Goal: Information Seeking & Learning: Learn about a topic

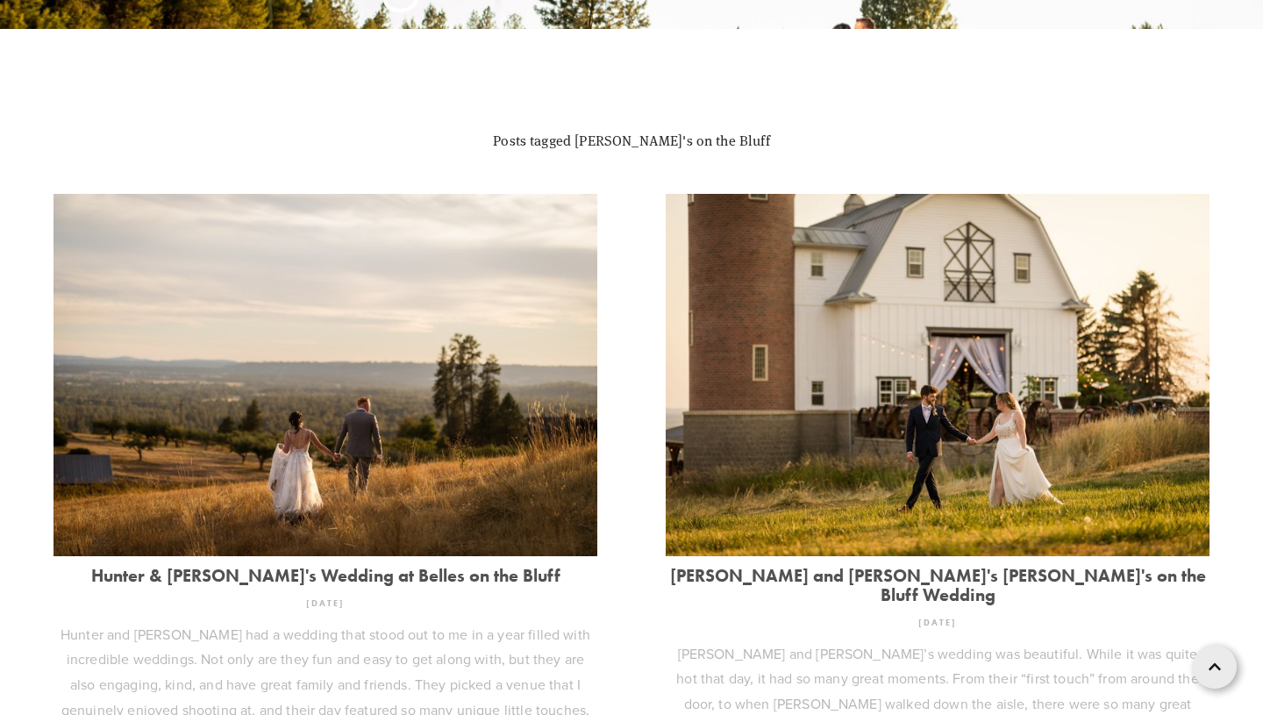
scroll to position [452, 0]
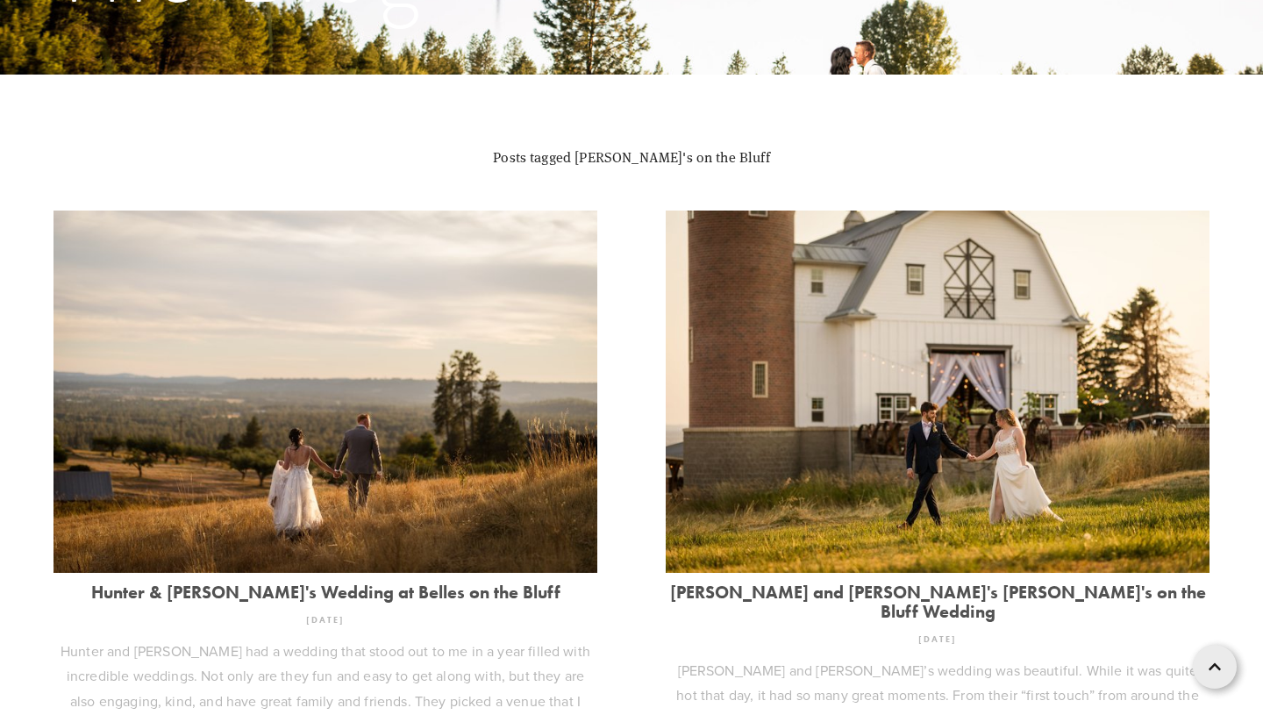
click at [446, 406] on img at bounding box center [326, 391] width 544 height 362
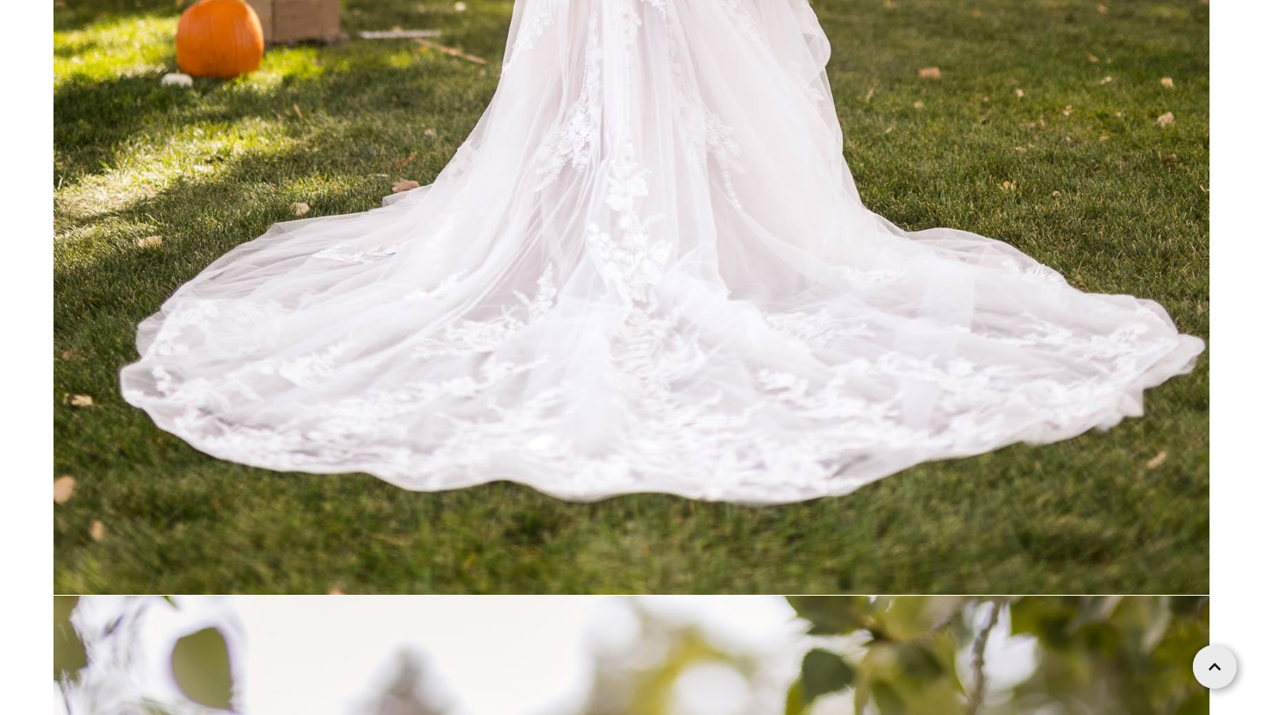
scroll to position [28594, 0]
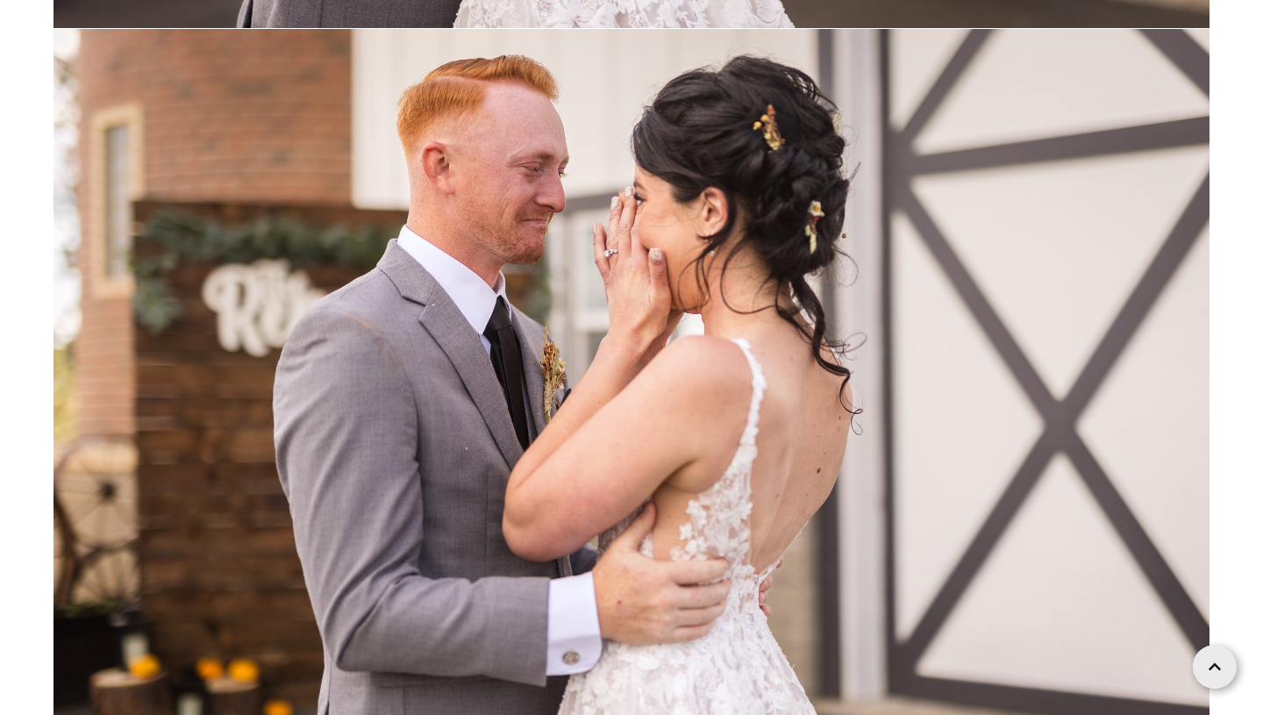
scroll to position [47964, 0]
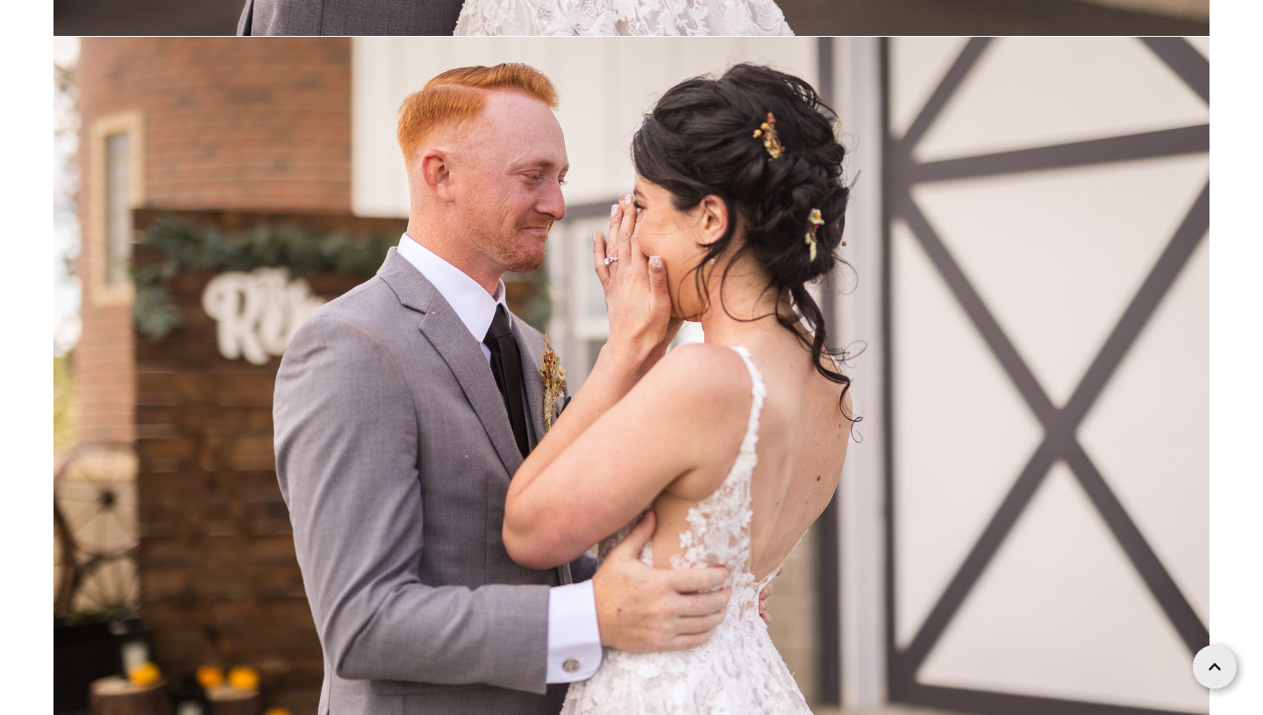
click at [745, 247] on img at bounding box center [632, 422] width 1156 height 771
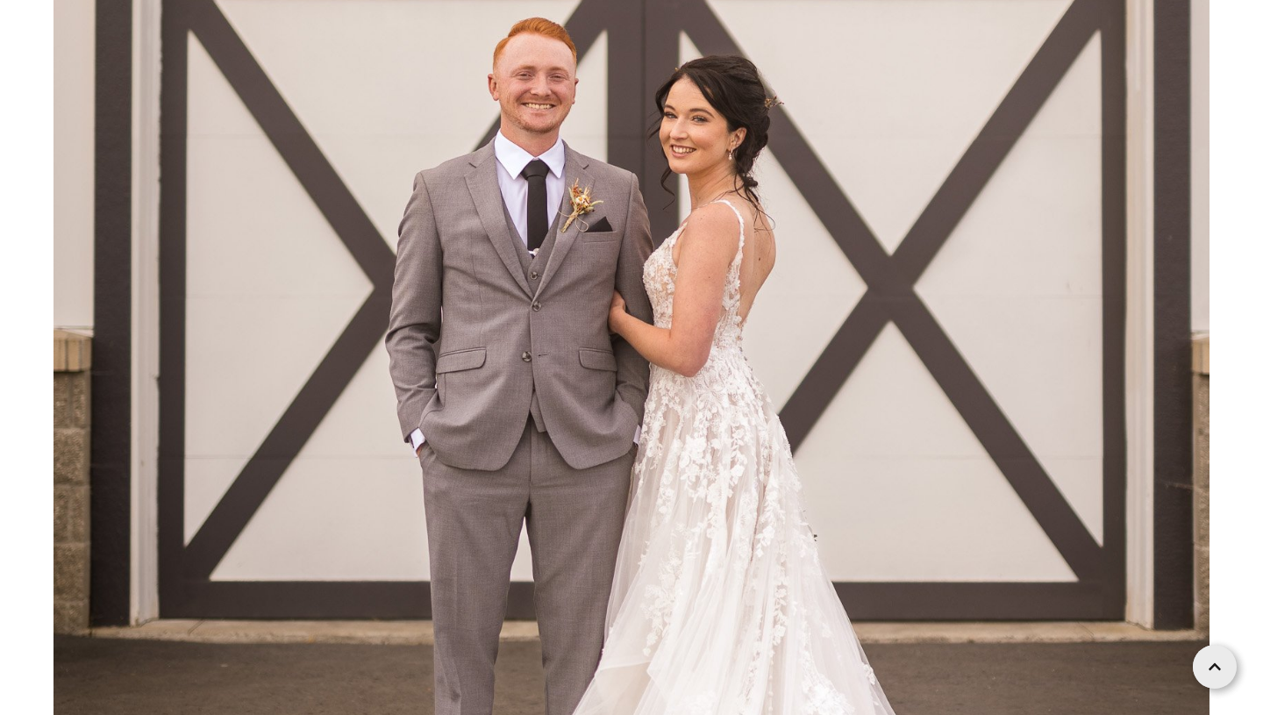
scroll to position [52613, 0]
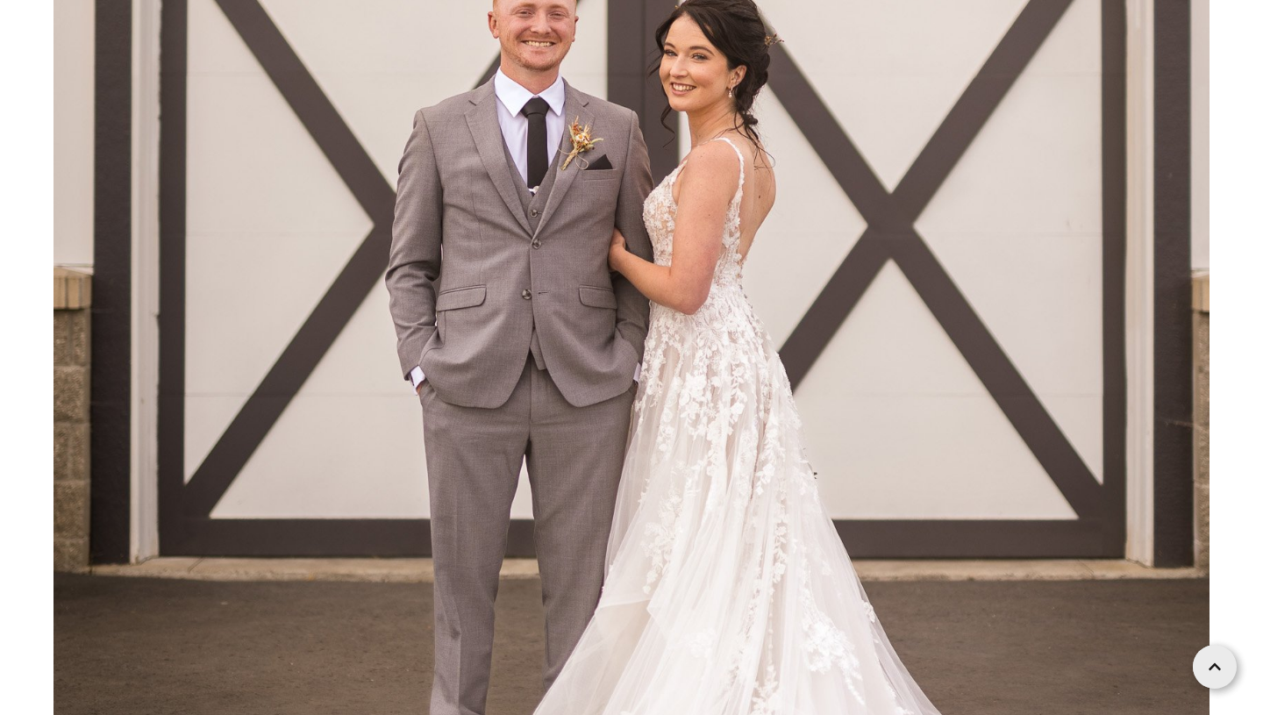
click at [641, 271] on img at bounding box center [632, 168] width 1156 height 1734
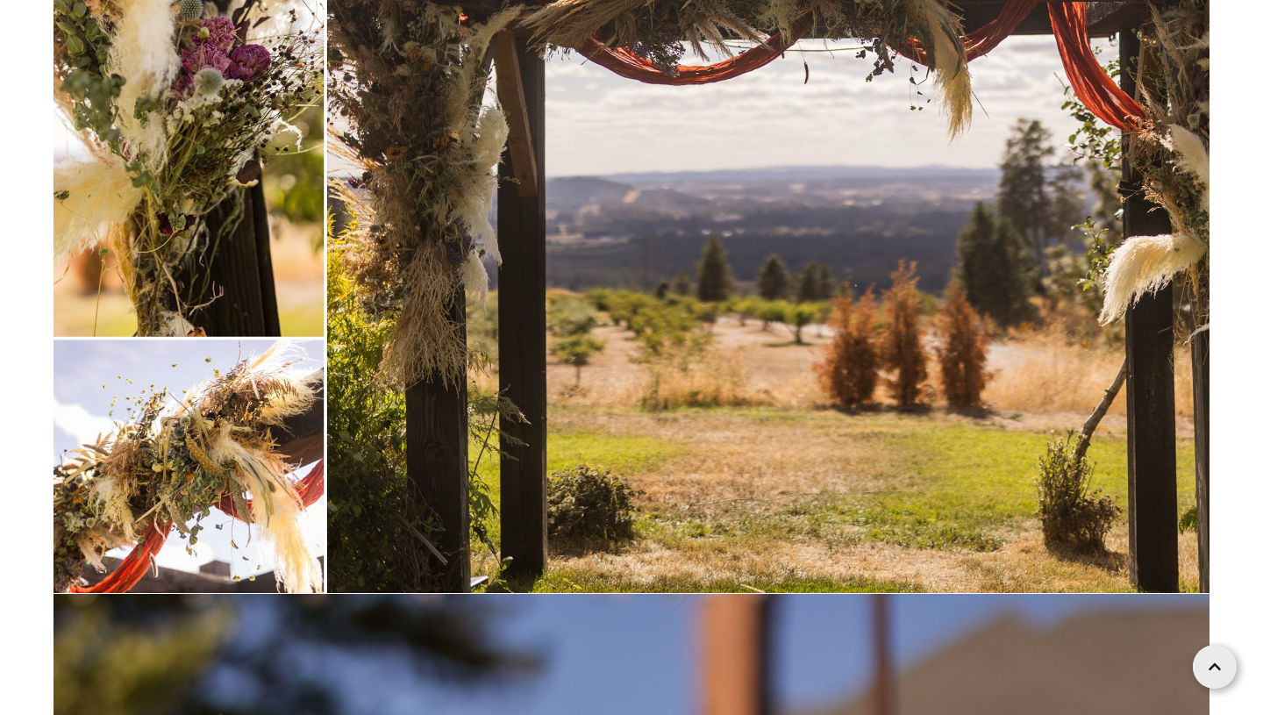
scroll to position [93666, 0]
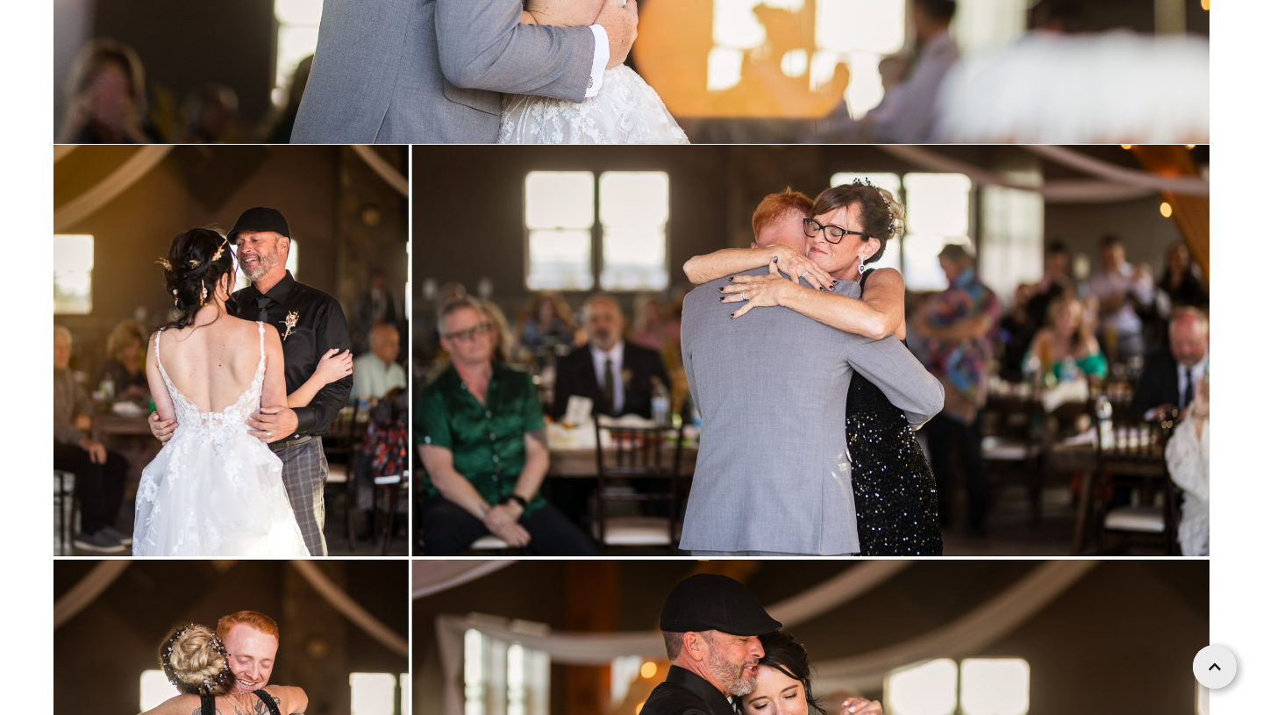
scroll to position [131382, 0]
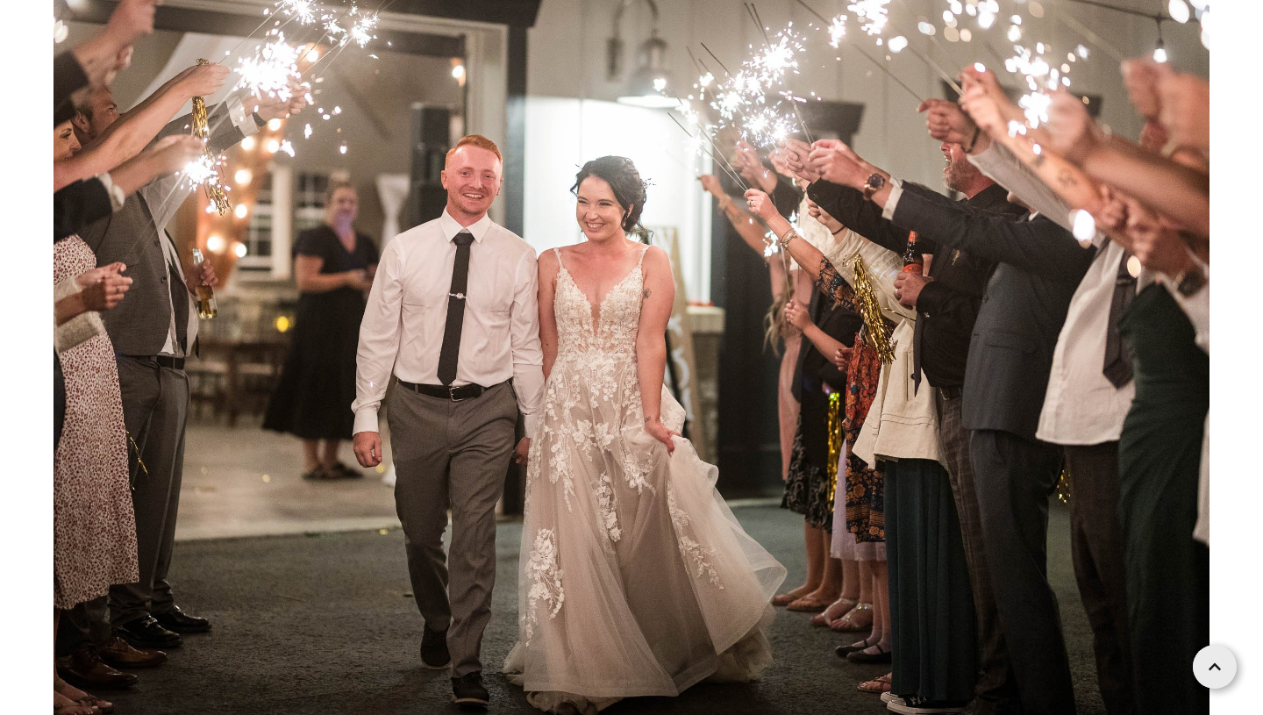
scroll to position [175036, 0]
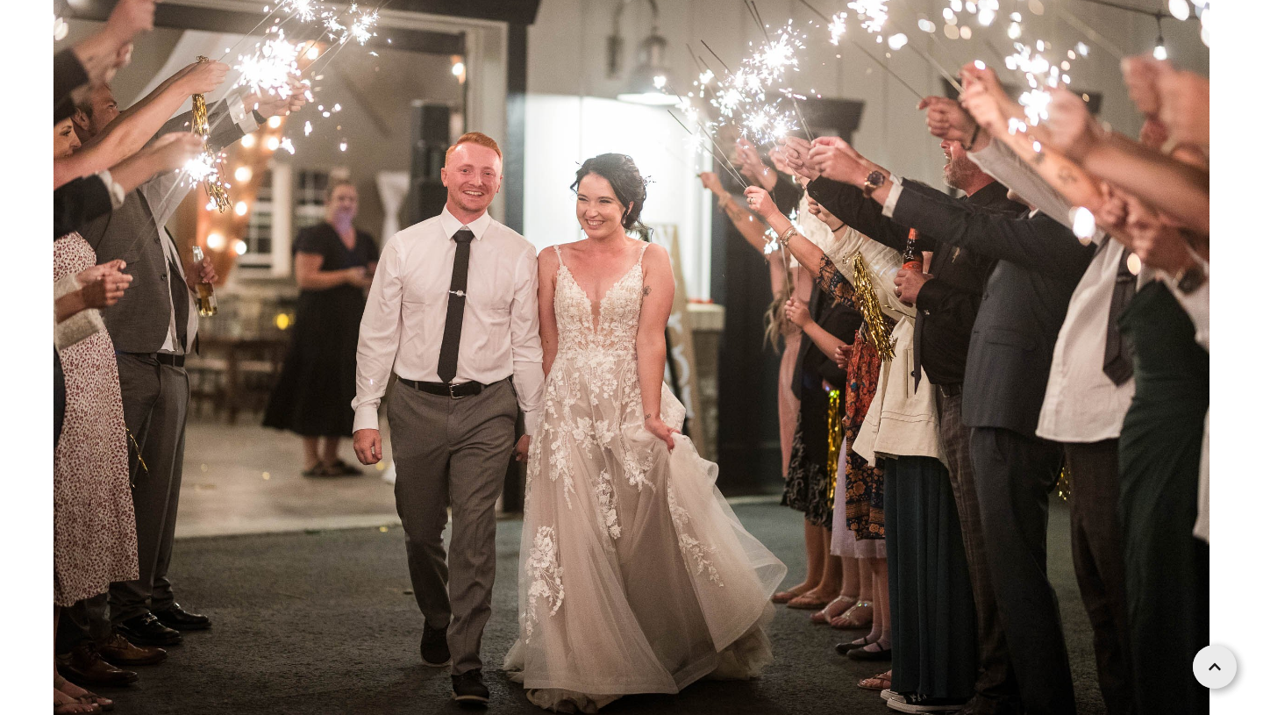
click at [735, 332] on img at bounding box center [632, 342] width 1156 height 771
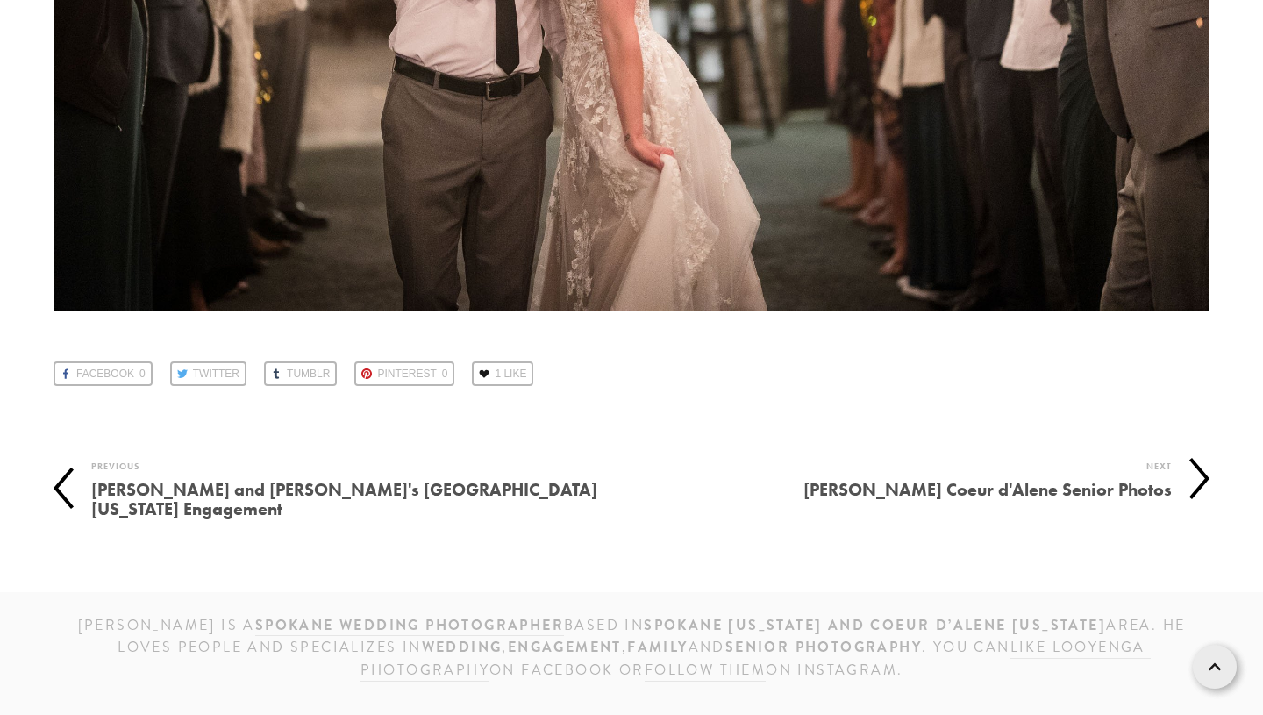
scroll to position [176225, 0]
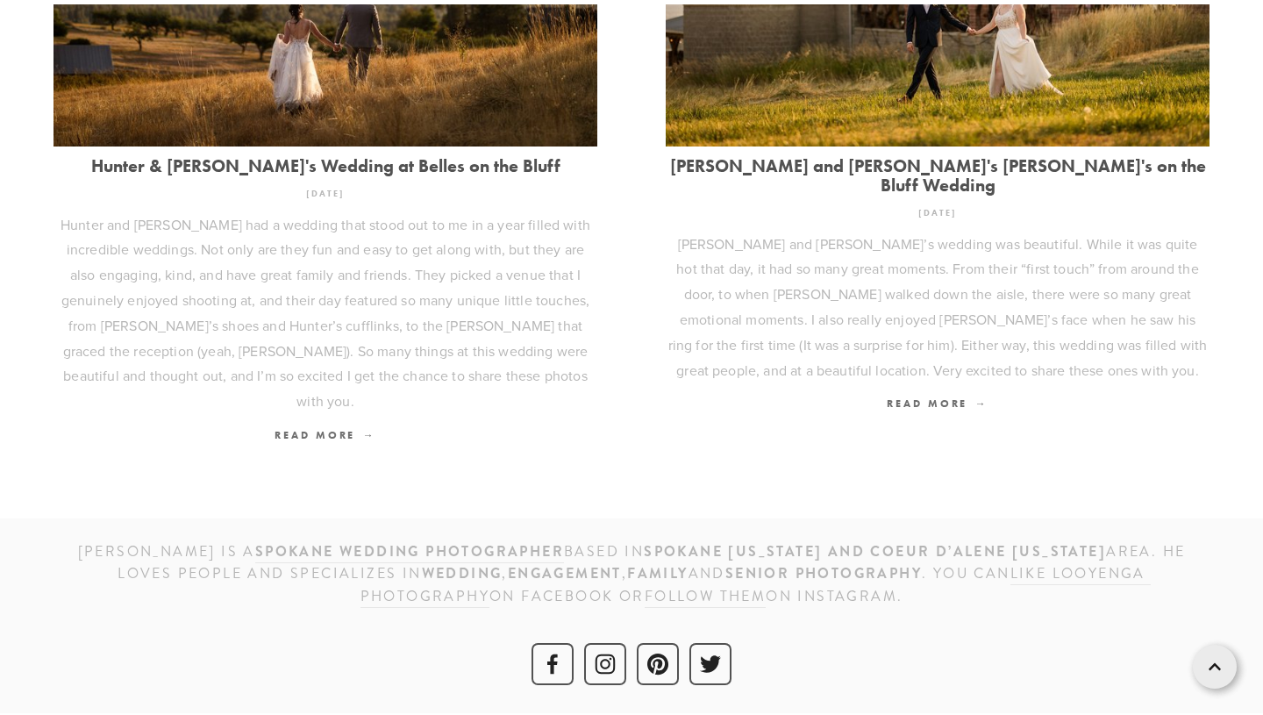
scroll to position [452, 0]
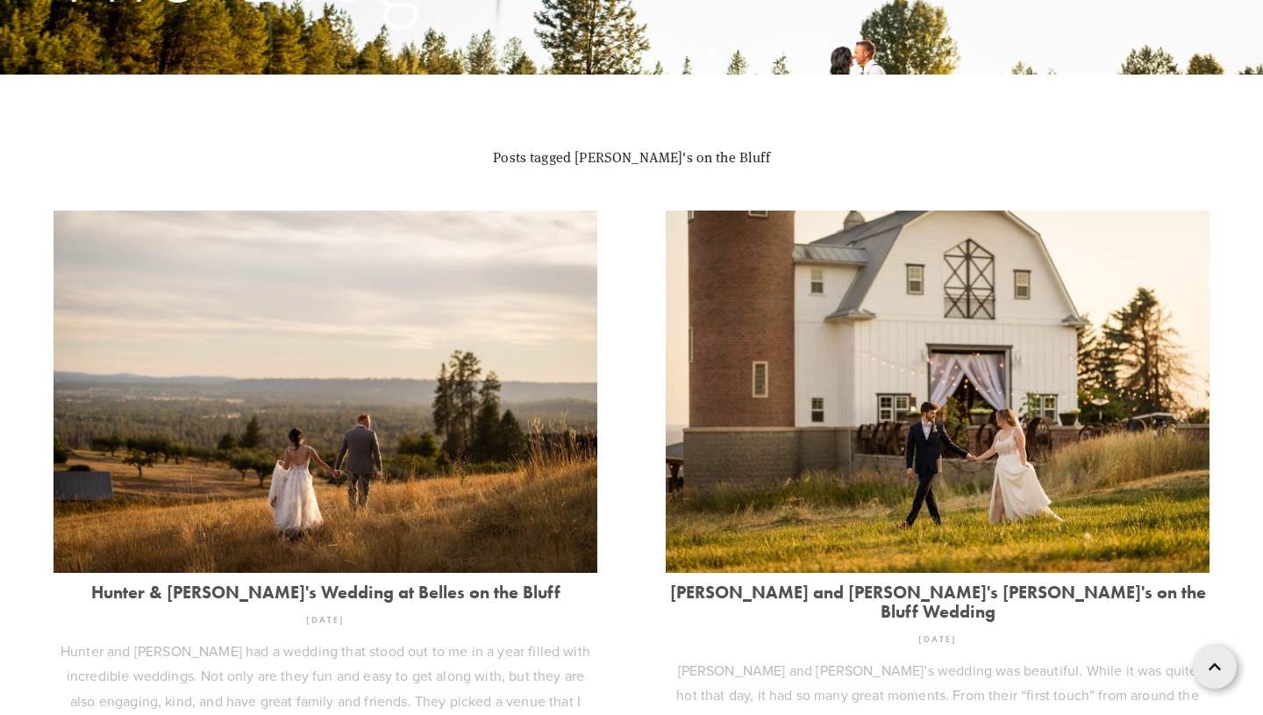
click at [734, 323] on img at bounding box center [938, 391] width 544 height 362
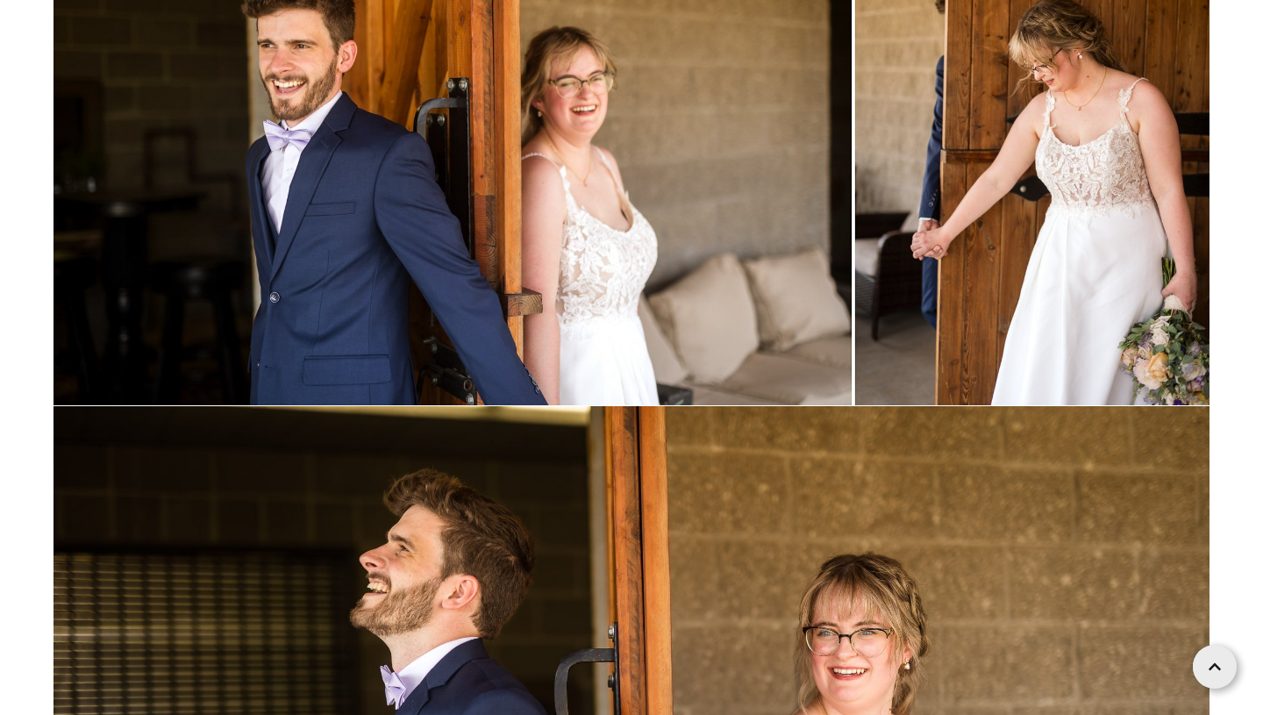
scroll to position [31041, 0]
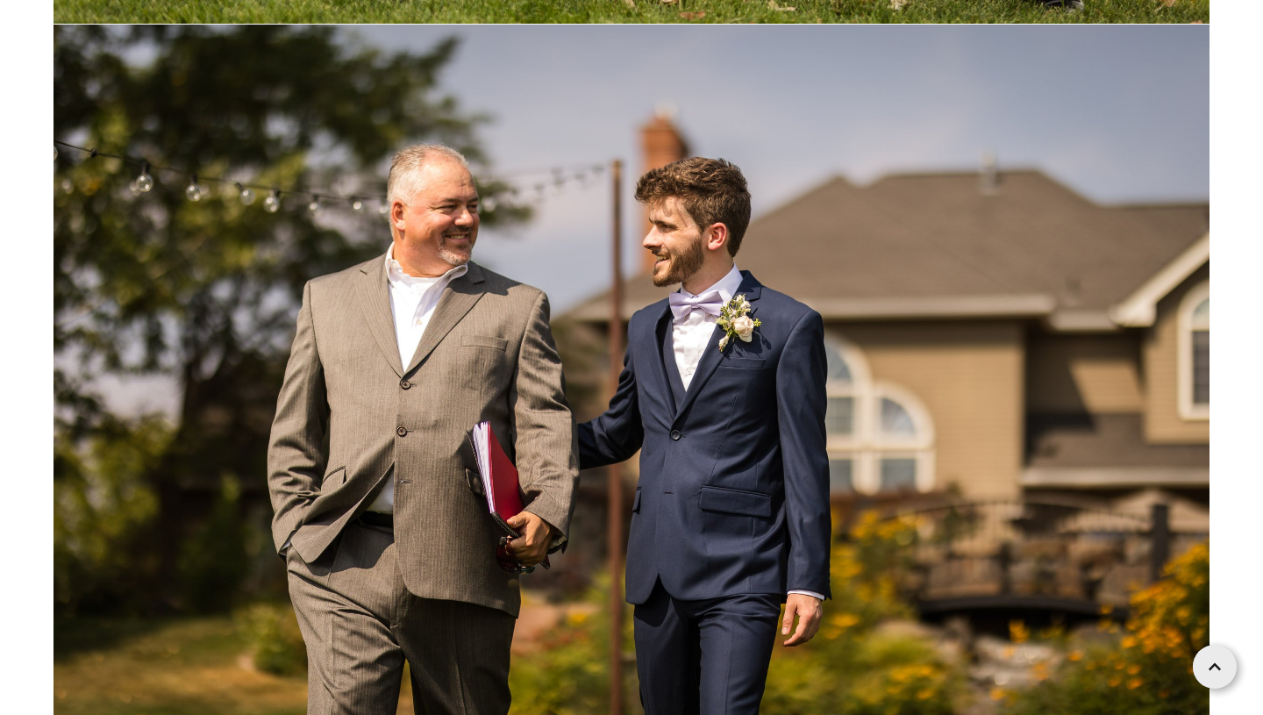
click at [743, 397] on img at bounding box center [632, 410] width 1156 height 771
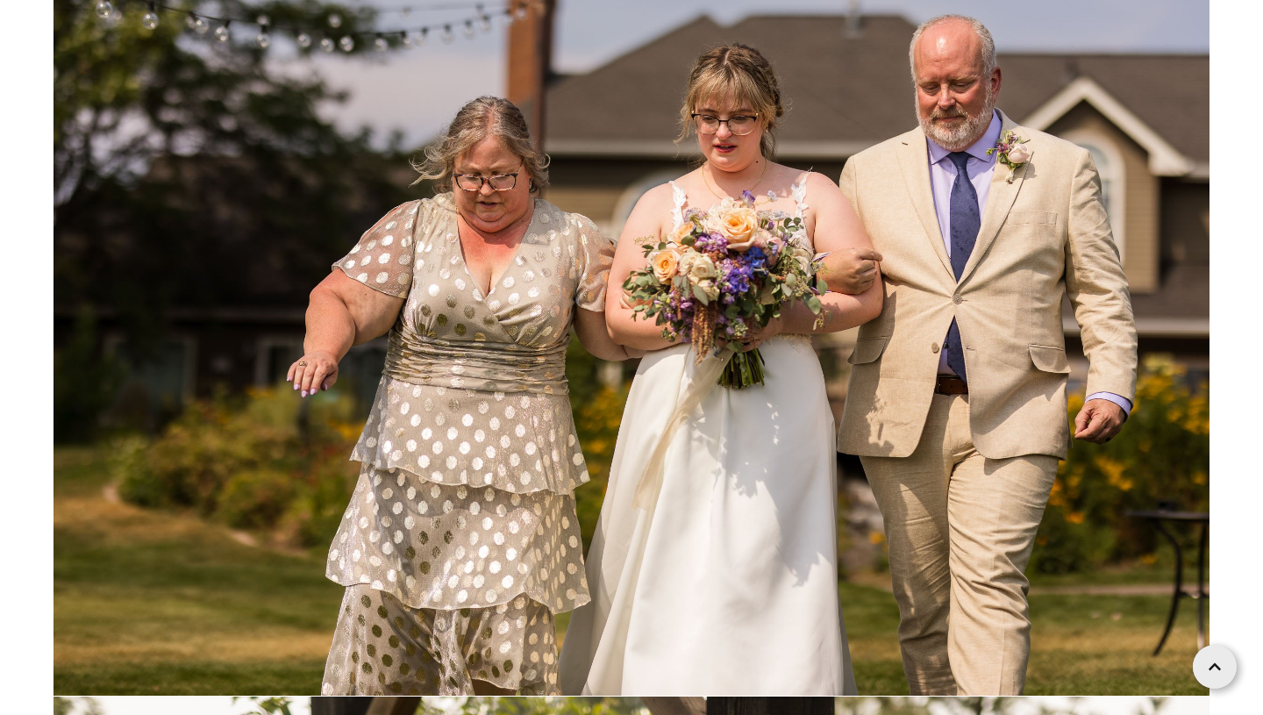
scroll to position [41248, 0]
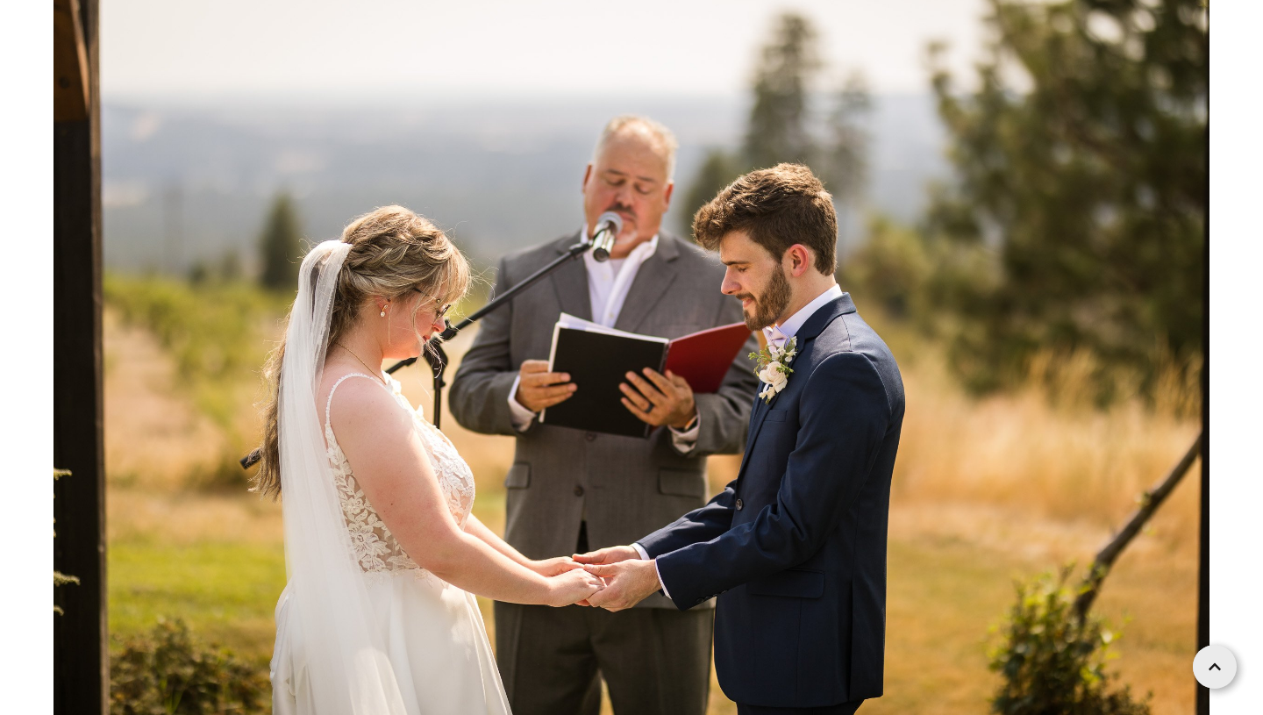
click at [763, 327] on img at bounding box center [632, 360] width 1156 height 771
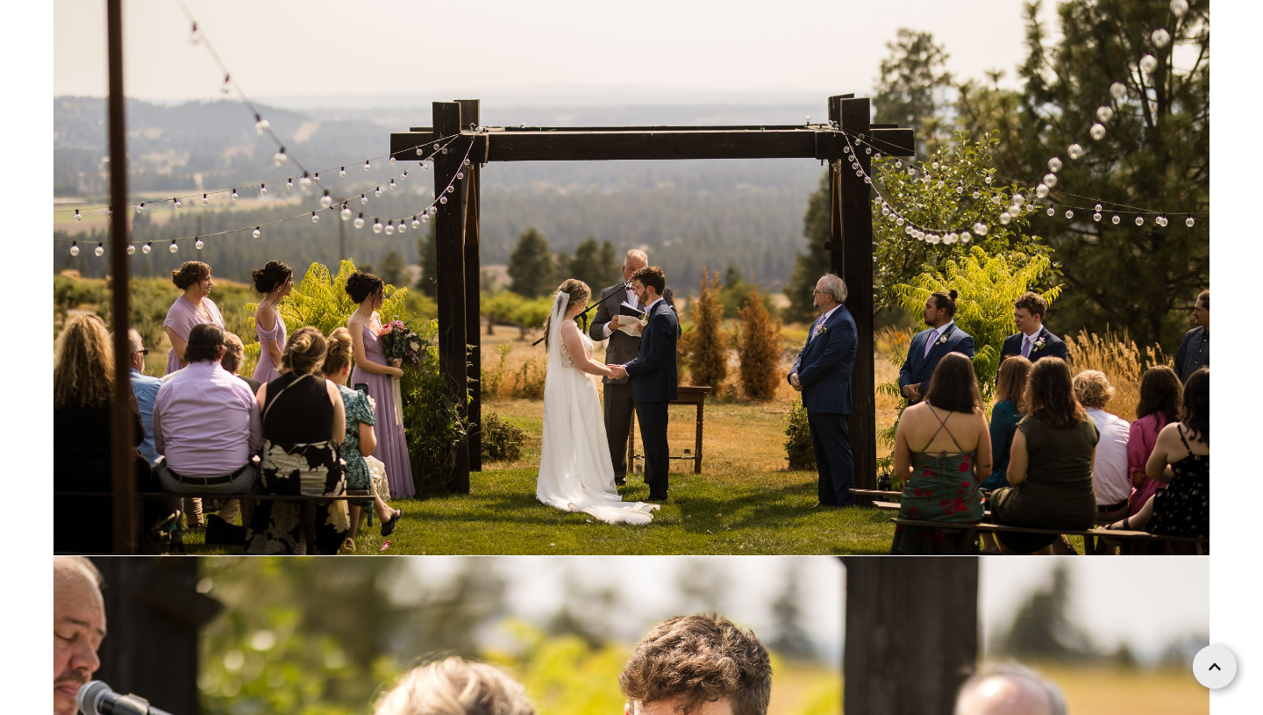
scroll to position [45525, 0]
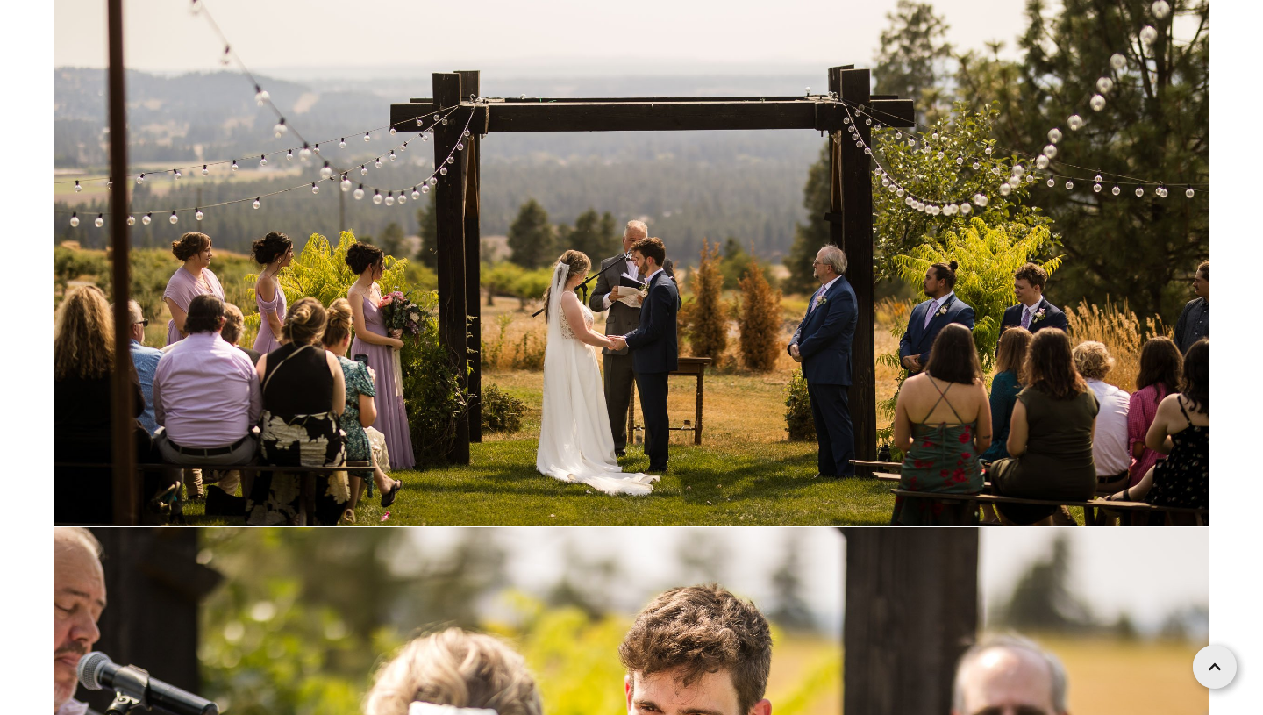
click at [763, 327] on img at bounding box center [632, 140] width 1156 height 771
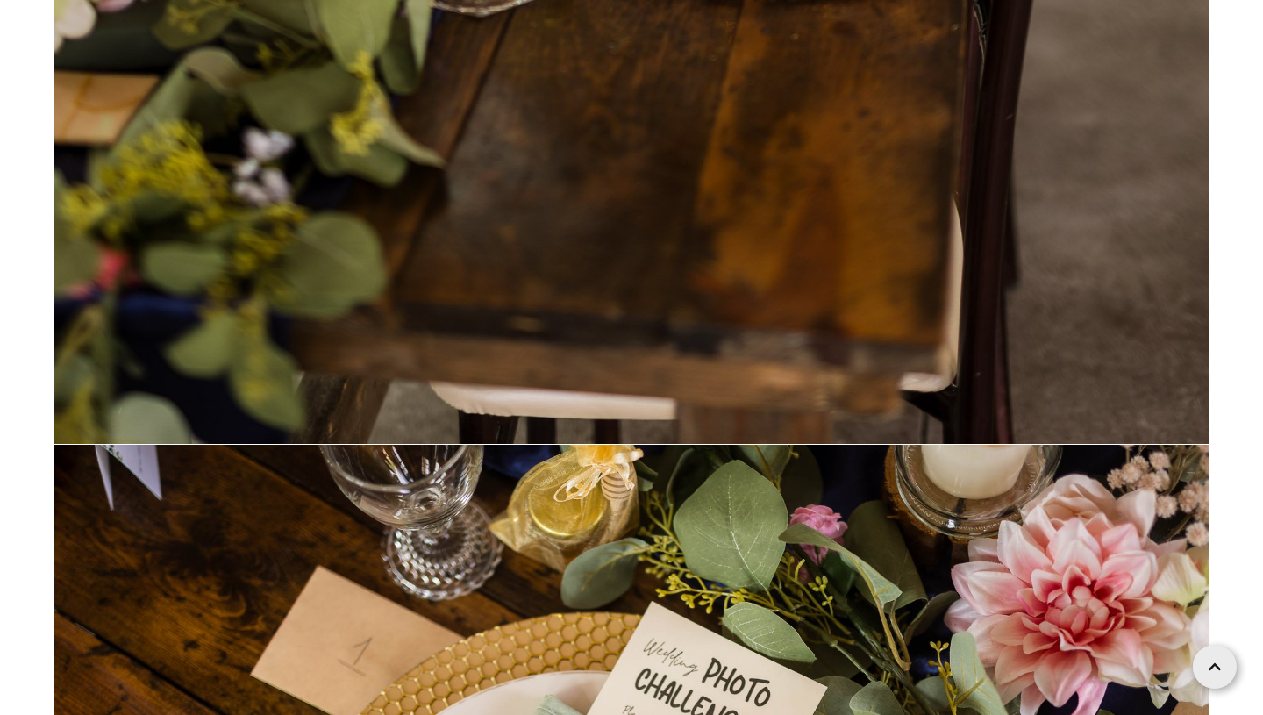
scroll to position [78233, 0]
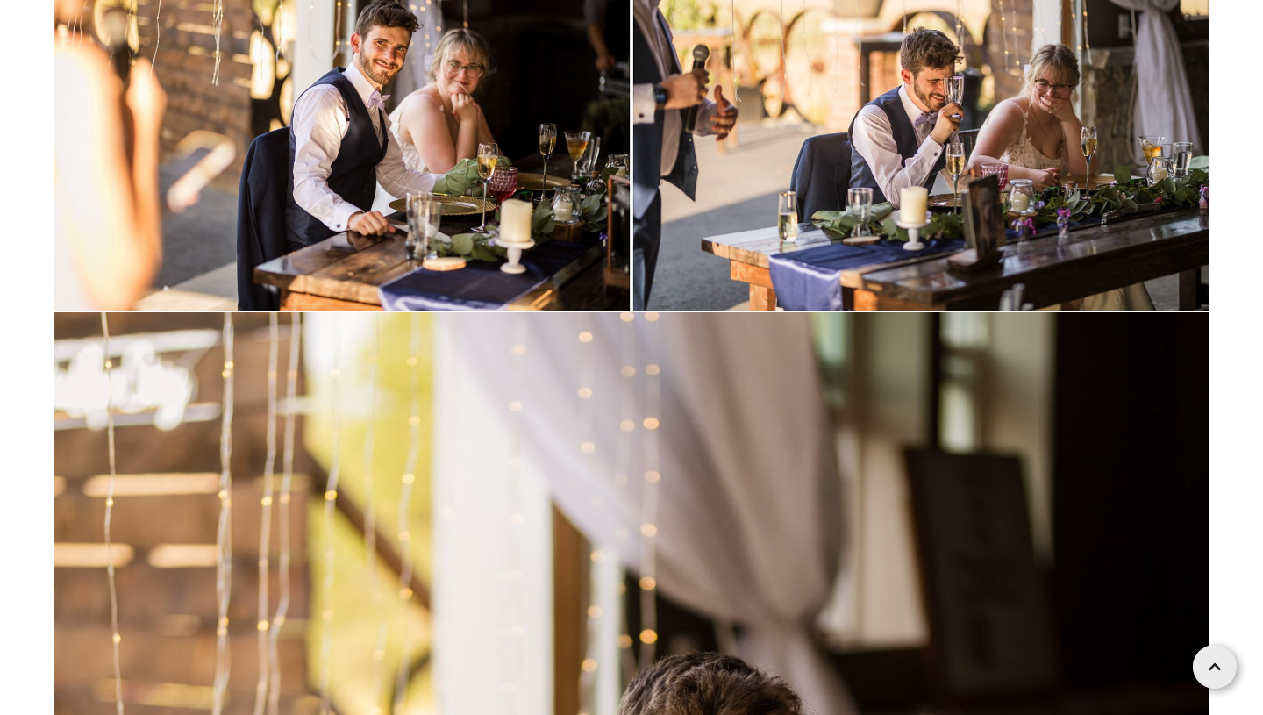
scroll to position [92072, 0]
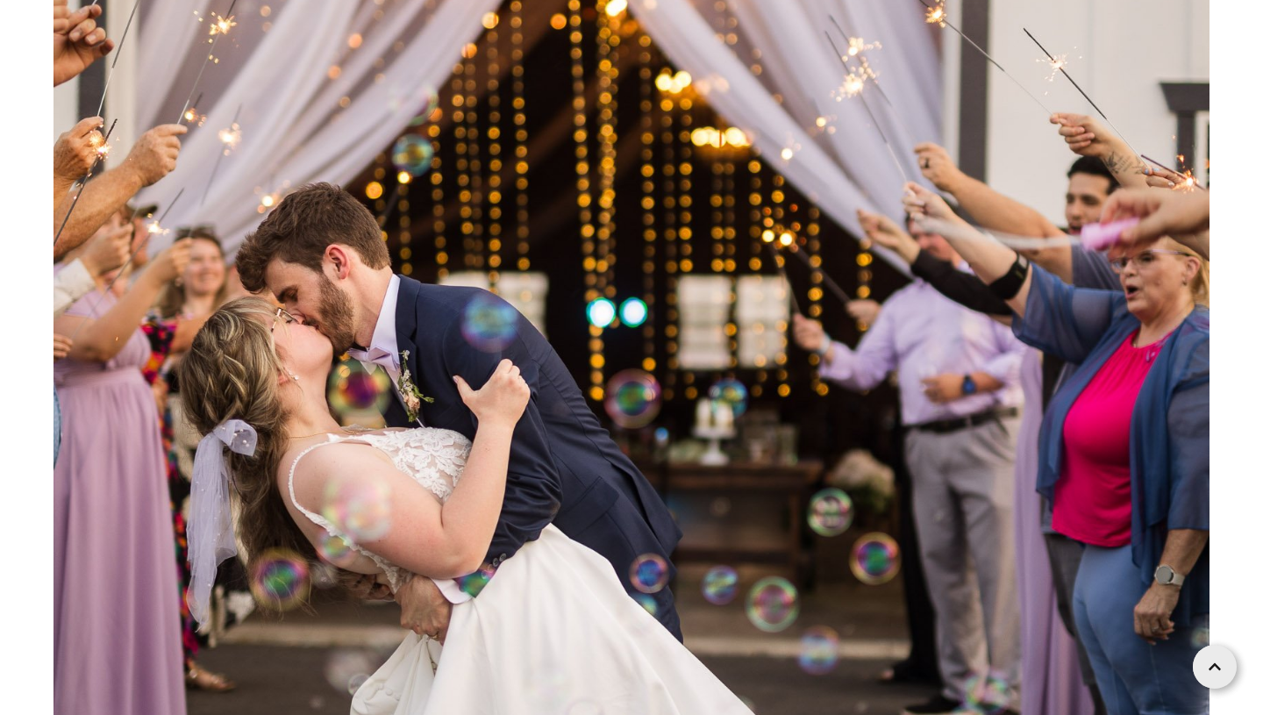
scroll to position [113598, 0]
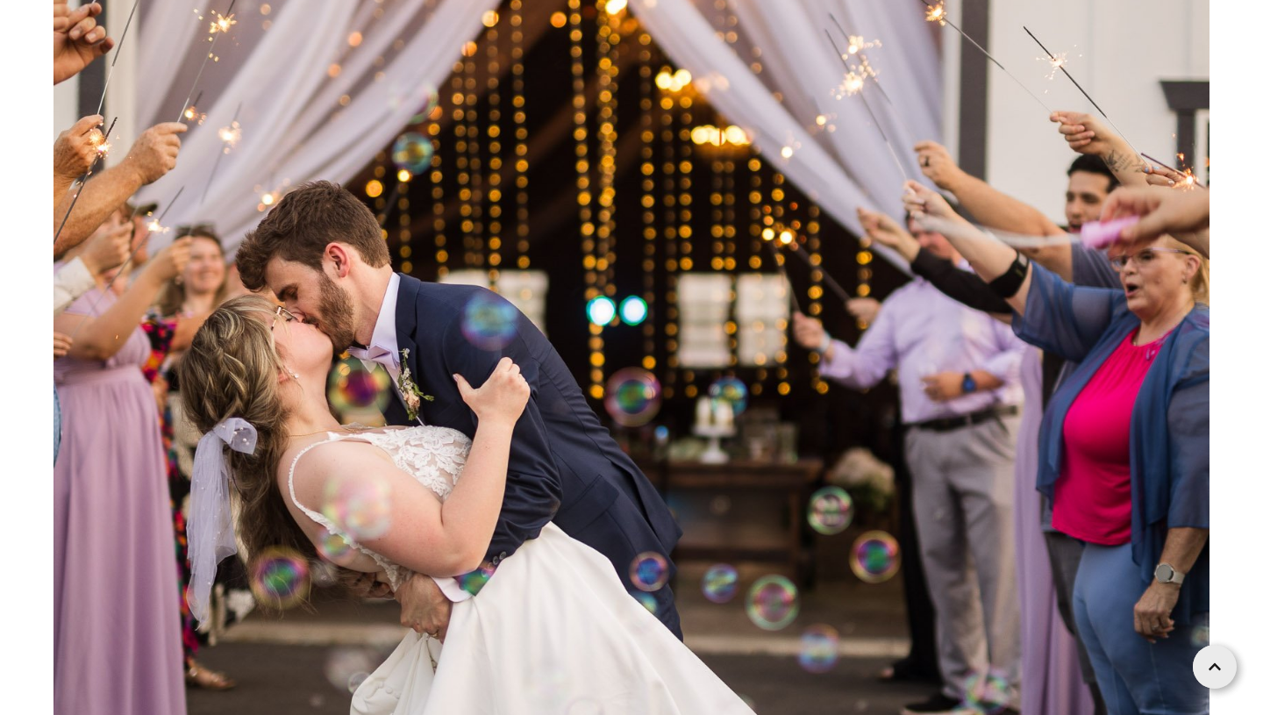
click at [700, 207] on img at bounding box center [632, 335] width 1156 height 1734
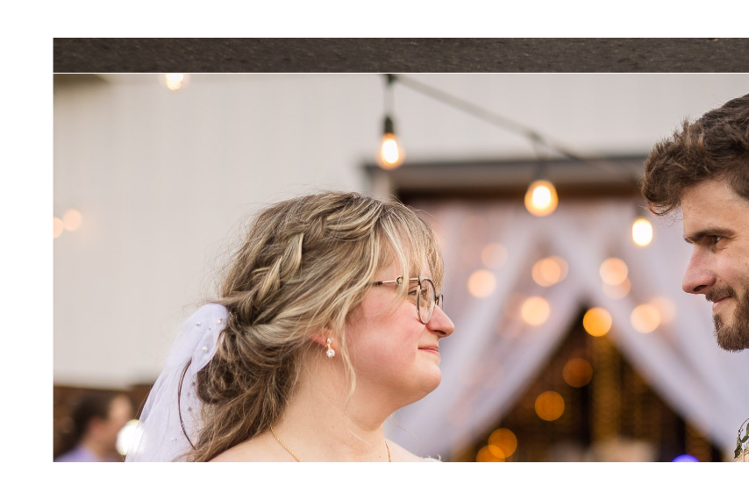
scroll to position [66737, 0]
